Goal: Information Seeking & Learning: Learn about a topic

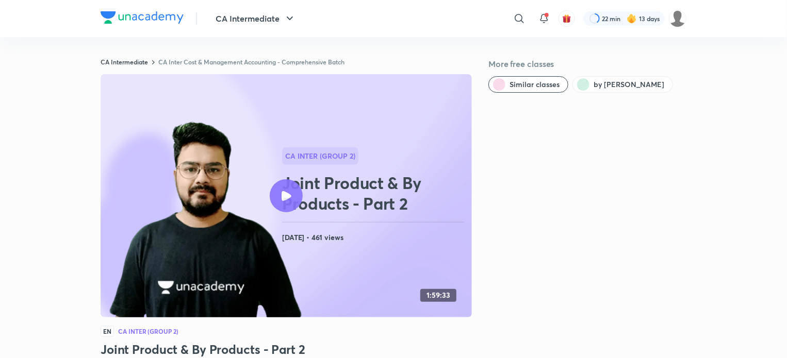
click at [138, 24] on div at bounding box center [142, 18] width 83 height 15
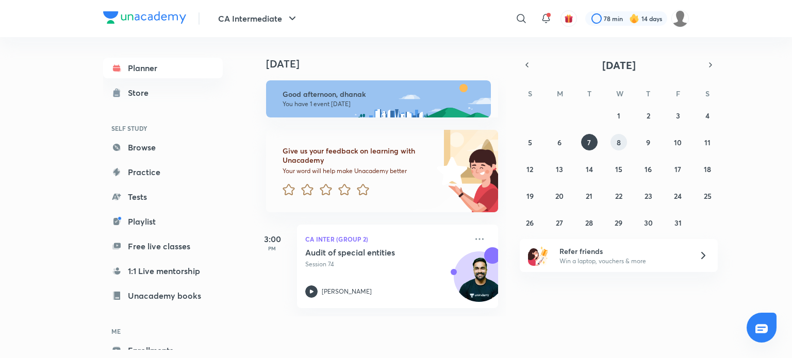
click at [614, 139] on button "8" at bounding box center [619, 142] width 17 height 17
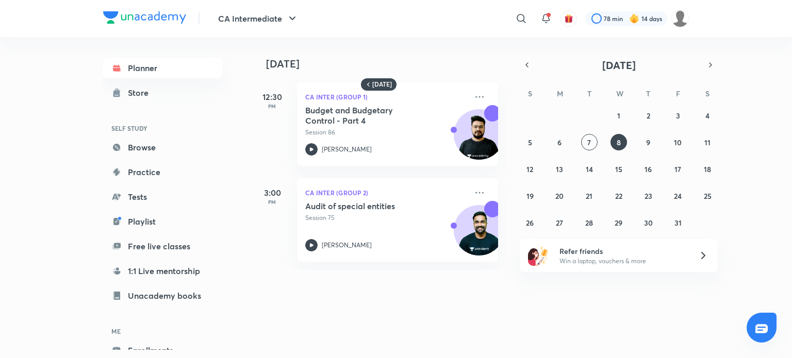
click at [631, 141] on div "28 29 30 1 2 3 4 5 6 7 8 9 10 11 12 13 14 15 16 17 18 19 20 21 22 23 24 25 26 2…" at bounding box center [619, 169] width 198 height 124
click at [642, 146] on button "9" at bounding box center [648, 142] width 17 height 17
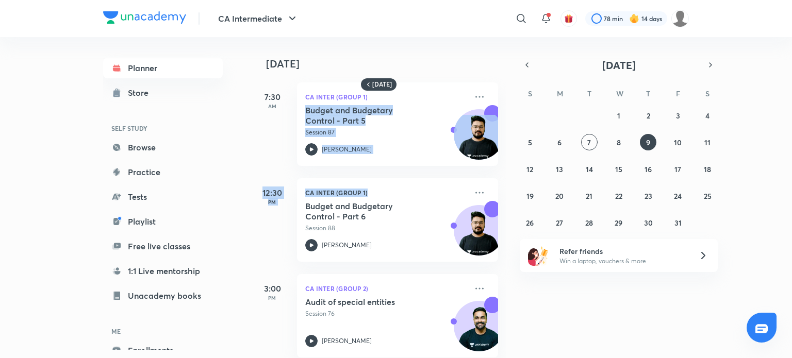
drag, startPoint x: 508, startPoint y: 87, endPoint x: 507, endPoint y: 191, distance: 104.2
click at [507, 191] on div "[DATE] 7:30 AM CA Inter (Group 1) Budget and Budgetary Control - Part 5 Session…" at bounding box center [521, 197] width 538 height 321
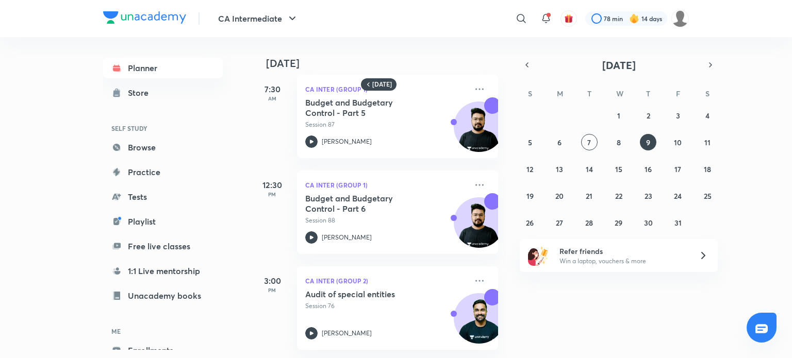
click at [618, 318] on div "[DATE] 7:30 AM CA Inter (Group 1) Budget and Budgetary Control - Part 5 Session…" at bounding box center [521, 197] width 538 height 321
